Goal: Task Accomplishment & Management: Manage account settings

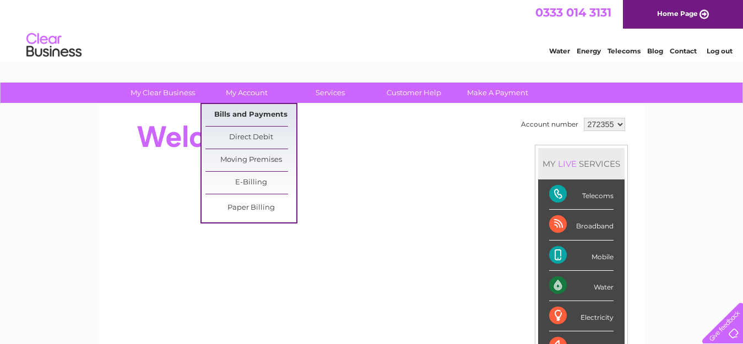
click at [241, 113] on link "Bills and Payments" at bounding box center [250, 115] width 91 height 22
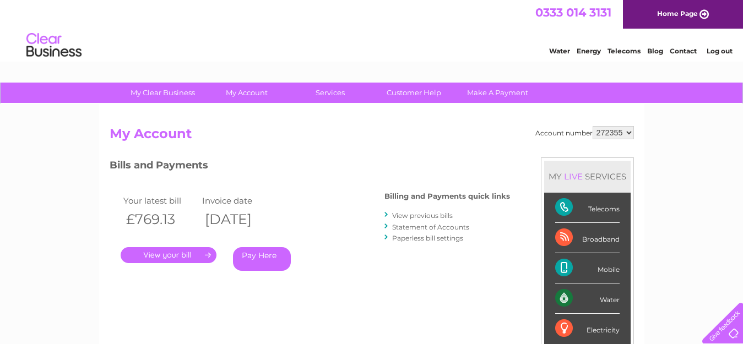
click at [195, 255] on link "." at bounding box center [169, 255] width 96 height 16
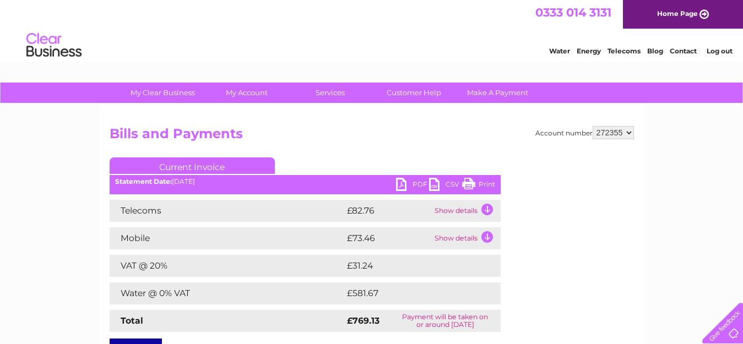
click at [401, 185] on link "PDF" at bounding box center [412, 186] width 33 height 16
